Goal: Task Accomplishment & Management: Manage account settings

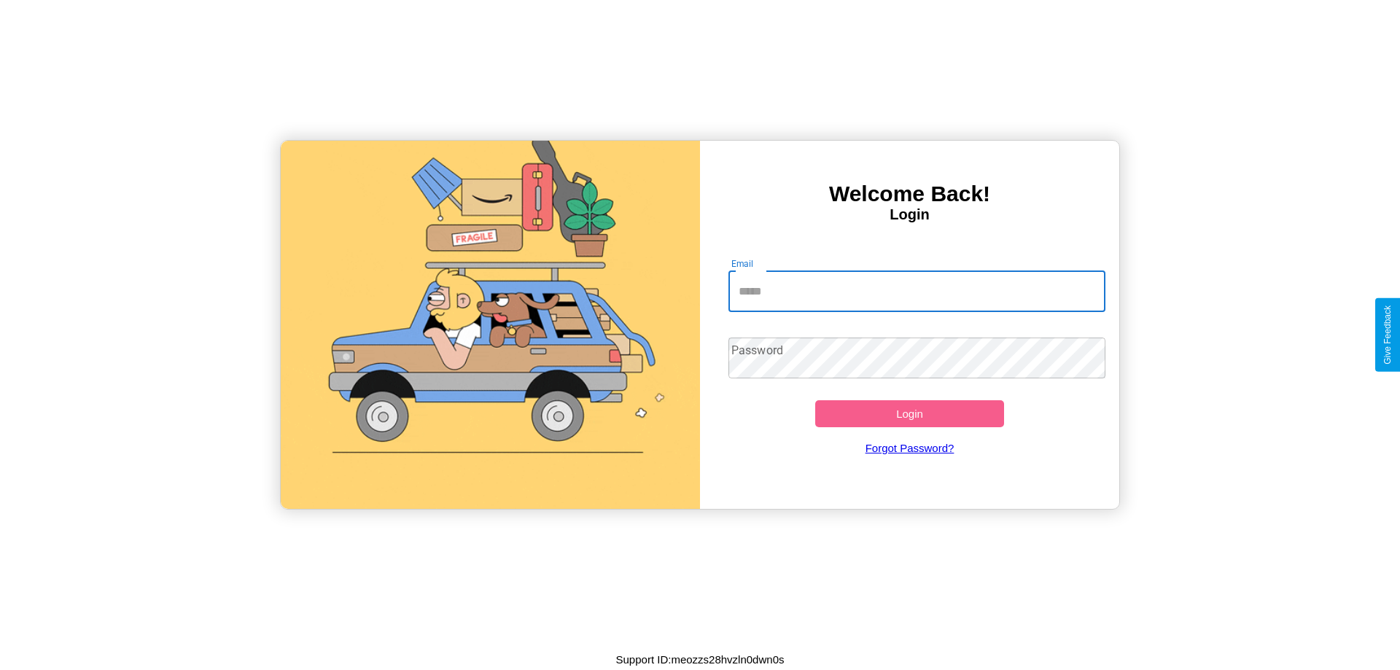
click at [917, 291] on input "Email" at bounding box center [918, 291] width 378 height 41
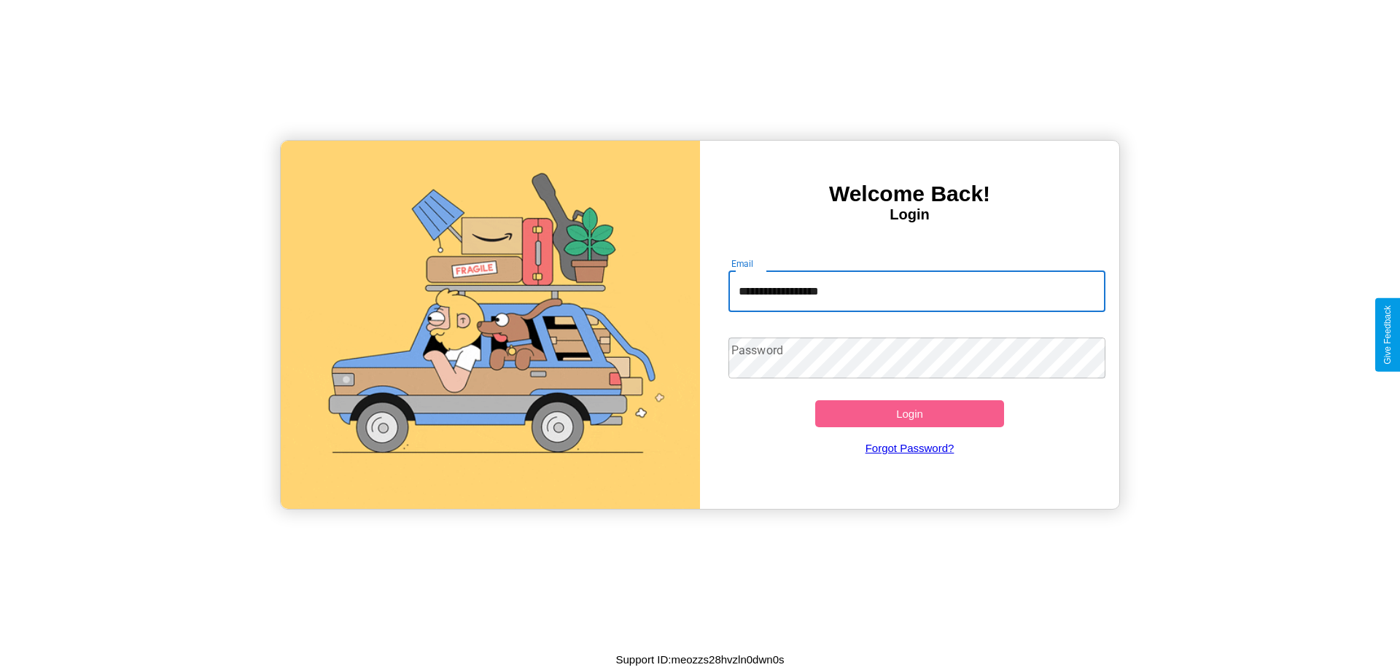
type input "**********"
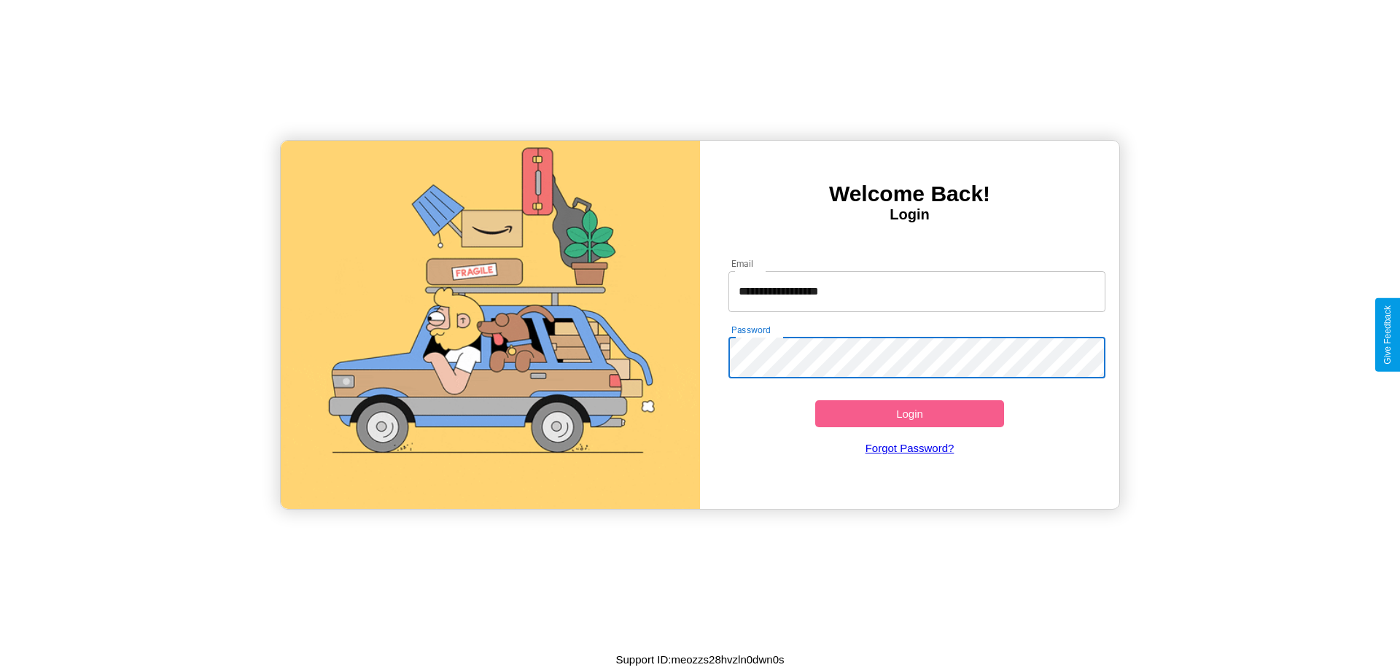
click at [910, 414] on button "Login" at bounding box center [909, 413] width 189 height 27
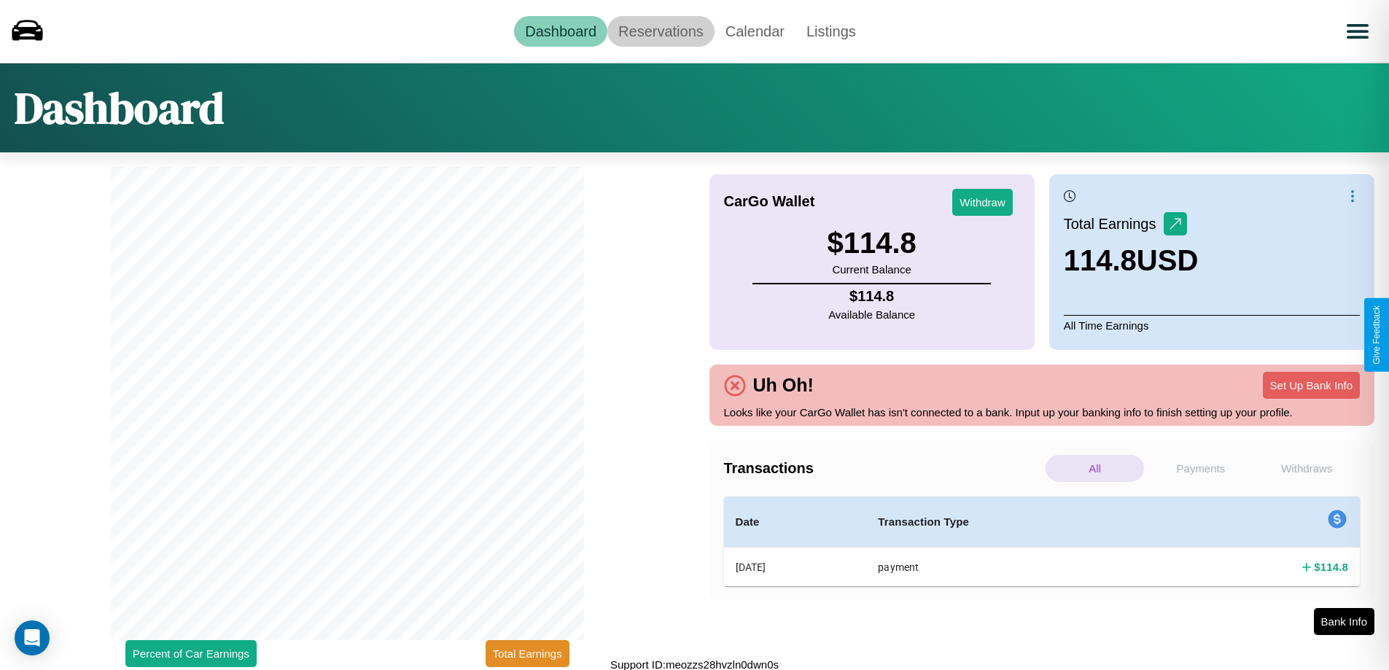
click at [661, 31] on link "Reservations" at bounding box center [661, 31] width 107 height 31
